Goal: Navigation & Orientation: Find specific page/section

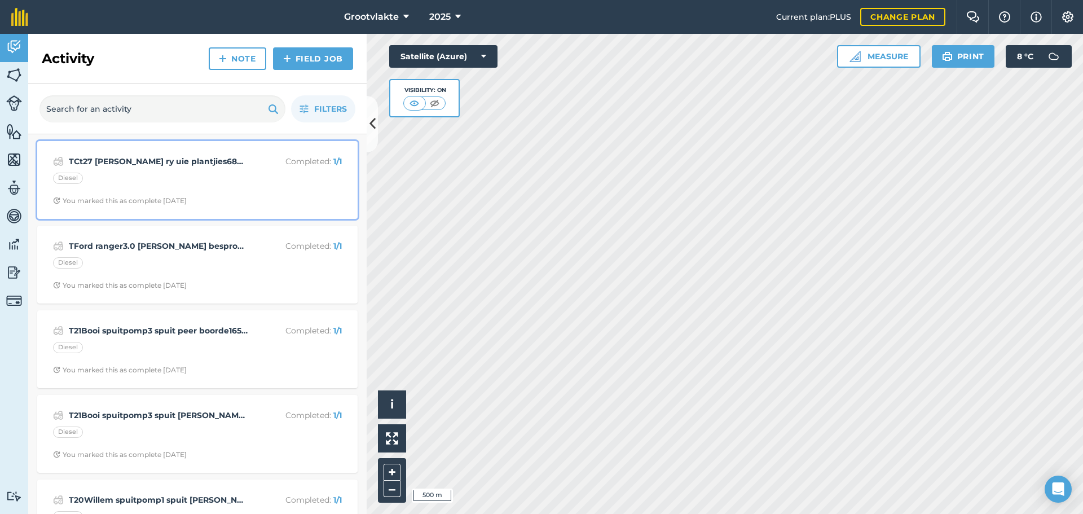
click at [161, 159] on strong "TCt27 [PERSON_NAME] ry uie plantjies68639" at bounding box center [158, 161] width 179 height 12
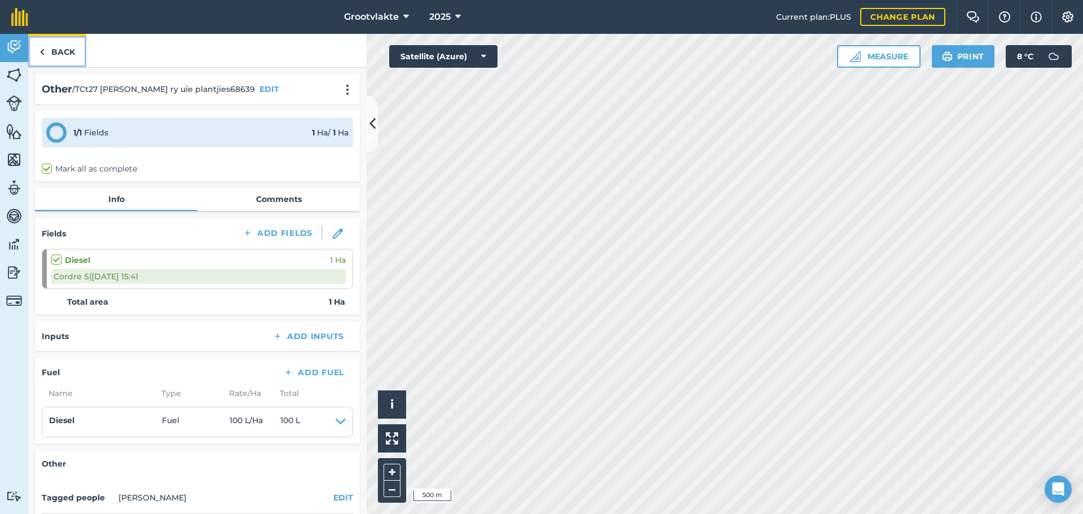
click at [71, 49] on link "Back" at bounding box center [57, 50] width 58 height 33
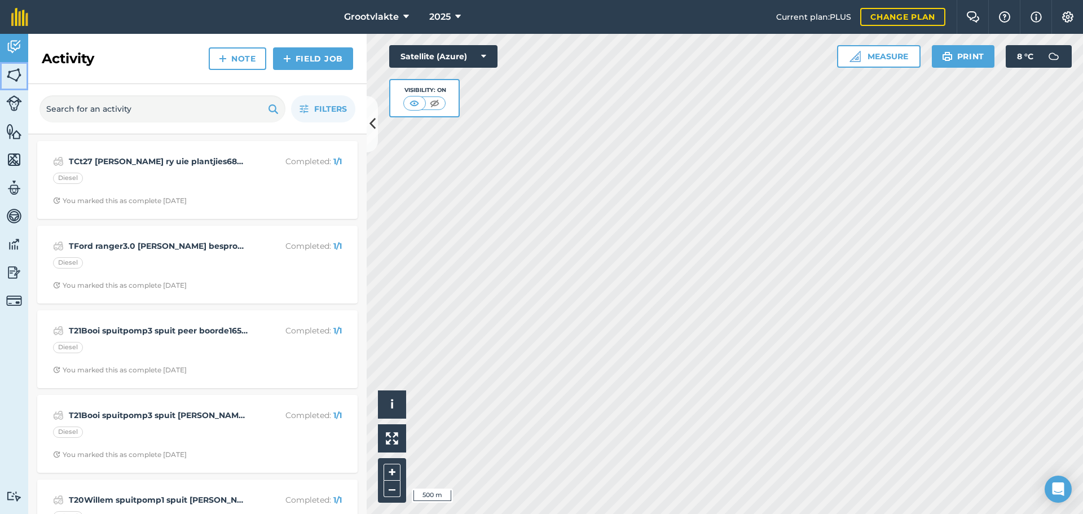
click at [19, 77] on img at bounding box center [14, 75] width 16 height 17
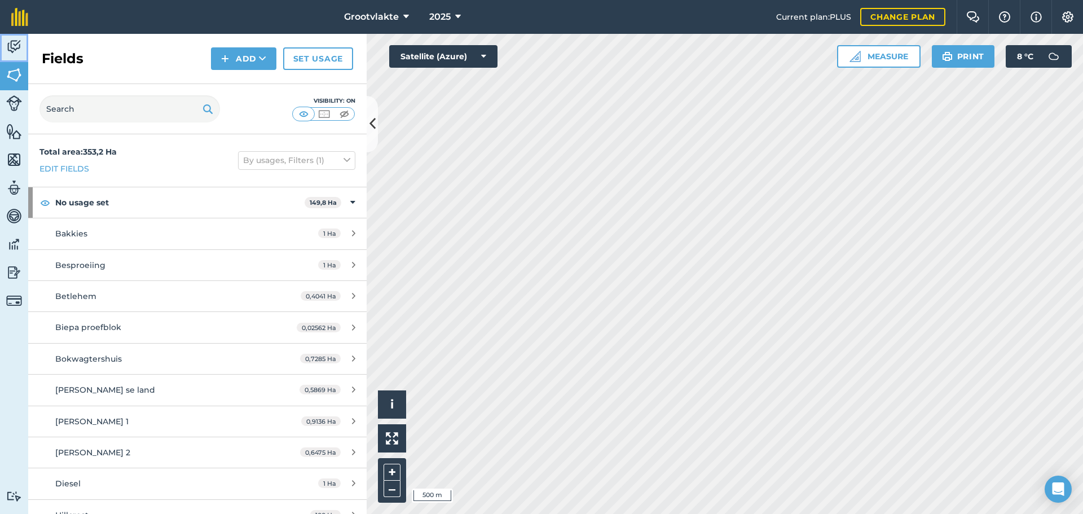
click at [16, 41] on img at bounding box center [14, 46] width 16 height 17
